Goal: Transaction & Acquisition: Book appointment/travel/reservation

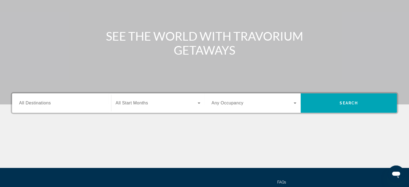
scroll to position [81, 0]
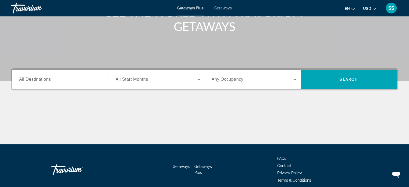
click at [40, 81] on span "All Destinations" at bounding box center [35, 79] width 32 height 5
click at [40, 81] on input "Destination All Destinations" at bounding box center [61, 79] width 85 height 6
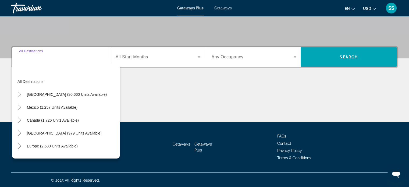
scroll to position [103, 0]
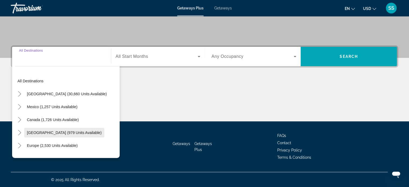
click at [71, 128] on span "Search widget" at bounding box center [64, 132] width 80 height 13
type input "**********"
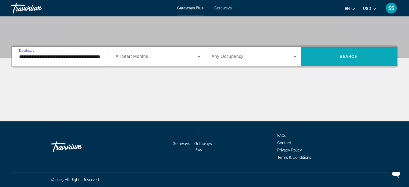
click at [356, 57] on span "Search" at bounding box center [348, 56] width 18 height 4
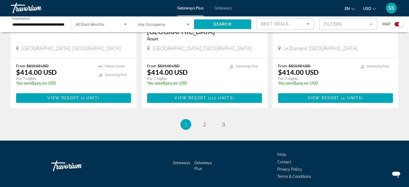
scroll to position [849, 0]
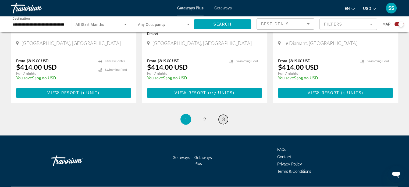
click at [224, 116] on span "3" at bounding box center [223, 119] width 3 height 6
